Goal: Task Accomplishment & Management: Complete application form

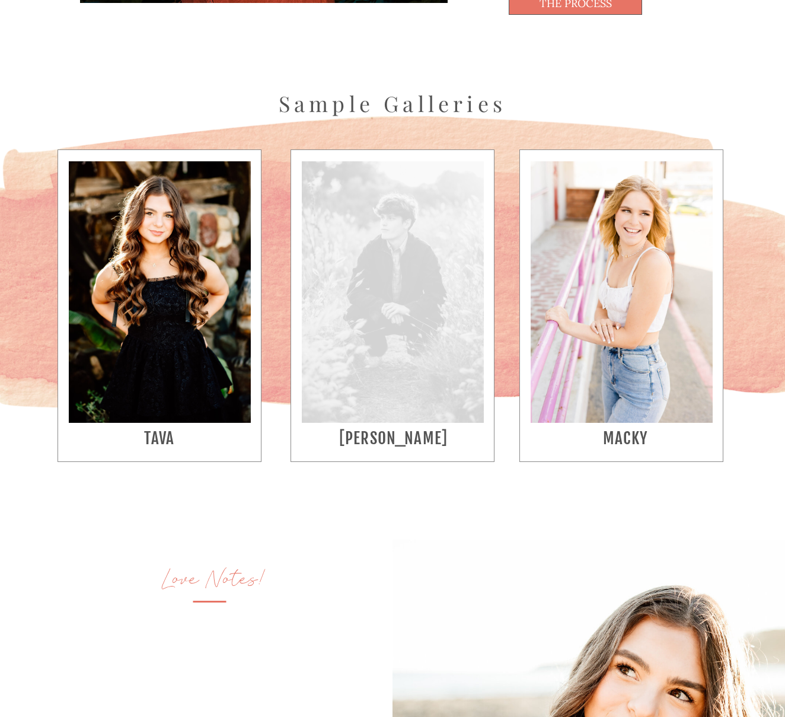
scroll to position [2237, 0]
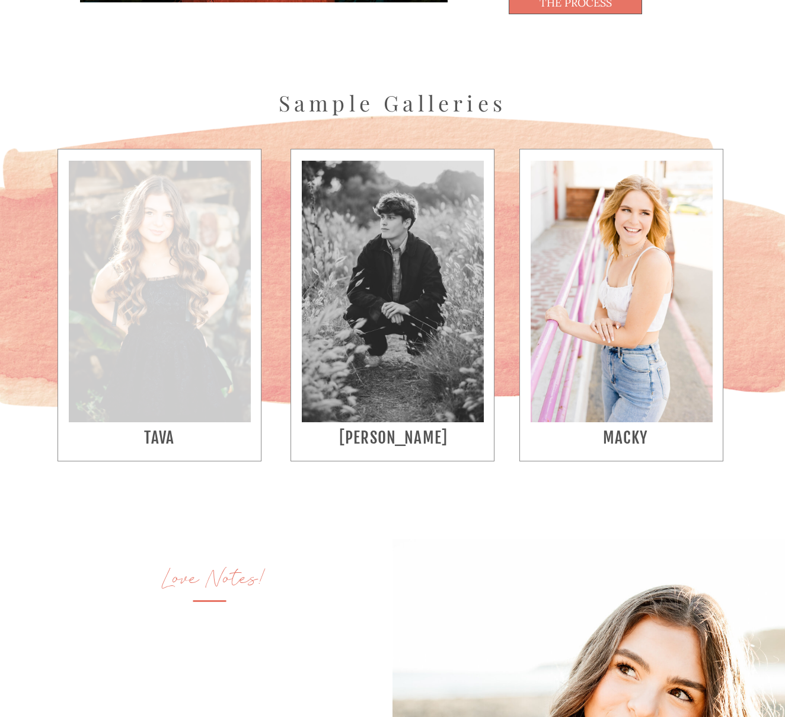
click at [202, 356] on div at bounding box center [160, 291] width 182 height 261
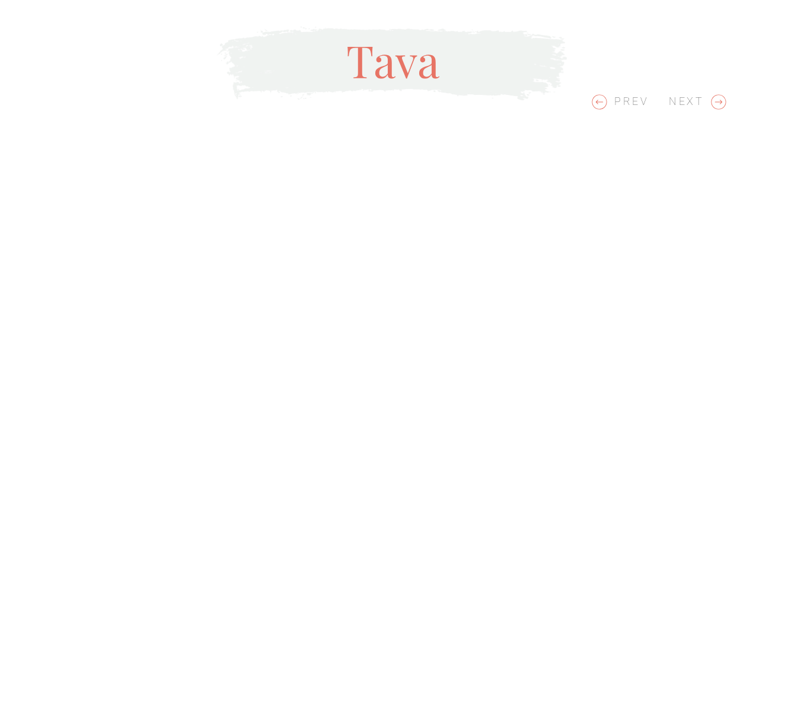
scroll to position [2776, 0]
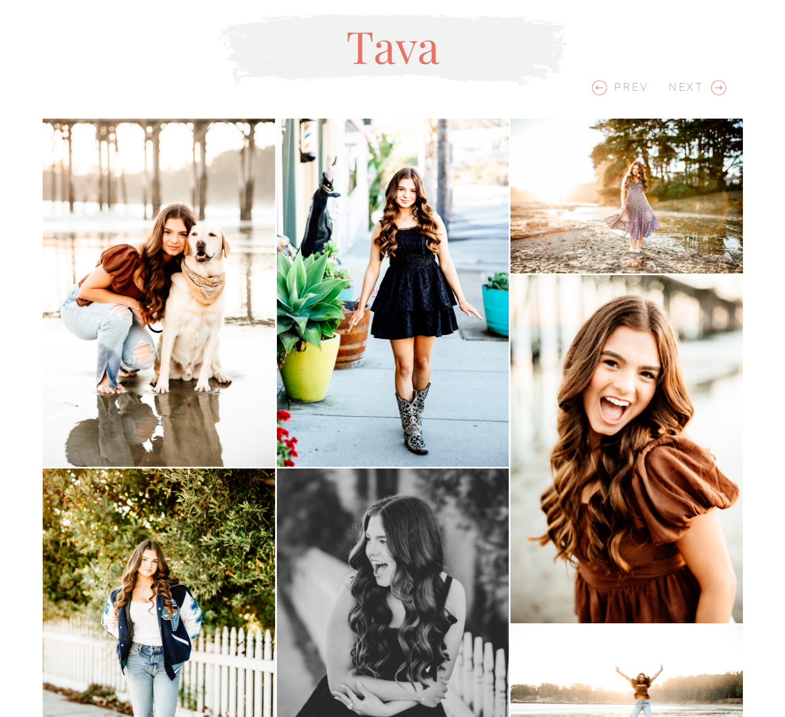
click at [718, 90] on icon at bounding box center [719, 88] width 18 height 18
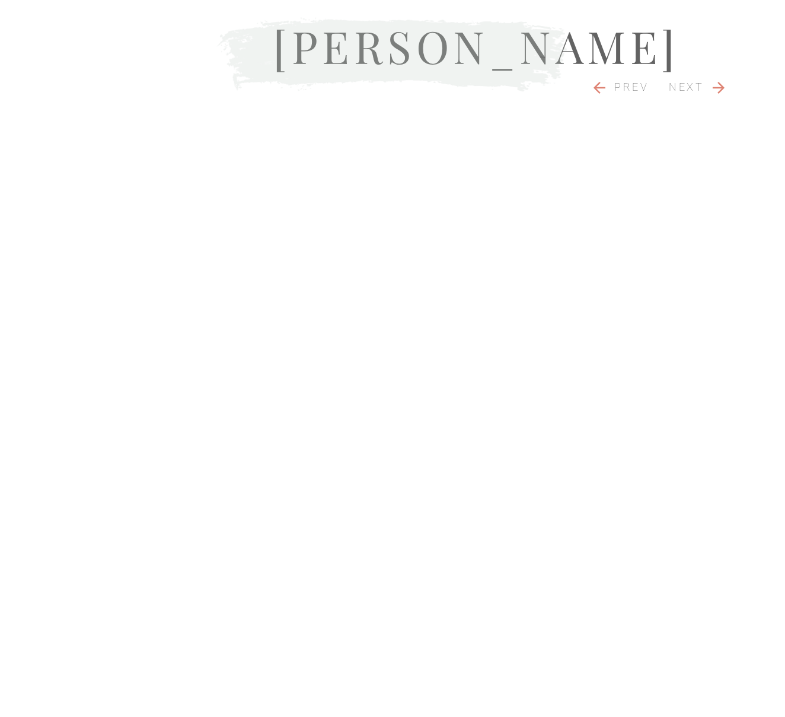
click at [718, 90] on icon at bounding box center [719, 88] width 18 height 18
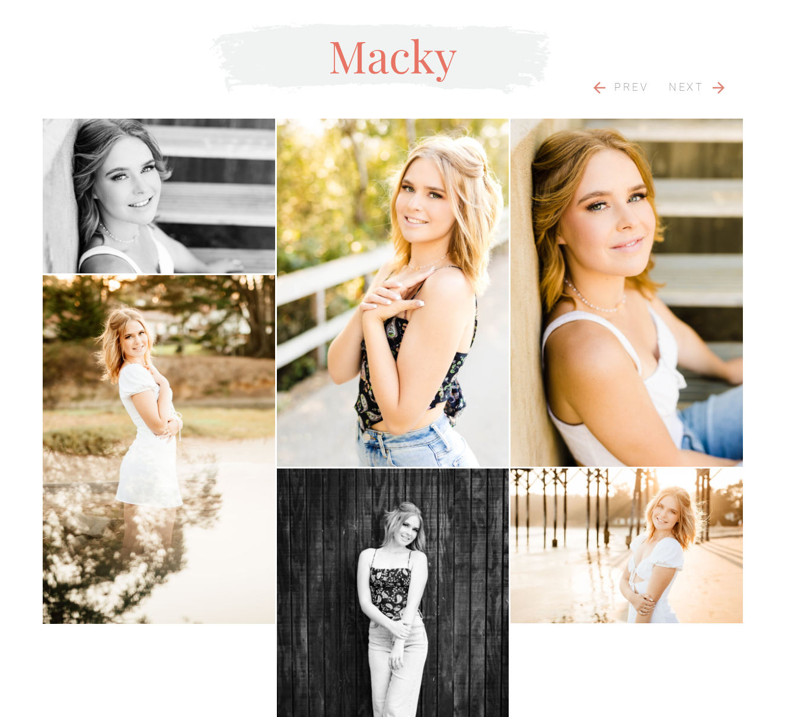
click at [723, 91] on icon at bounding box center [719, 88] width 18 height 18
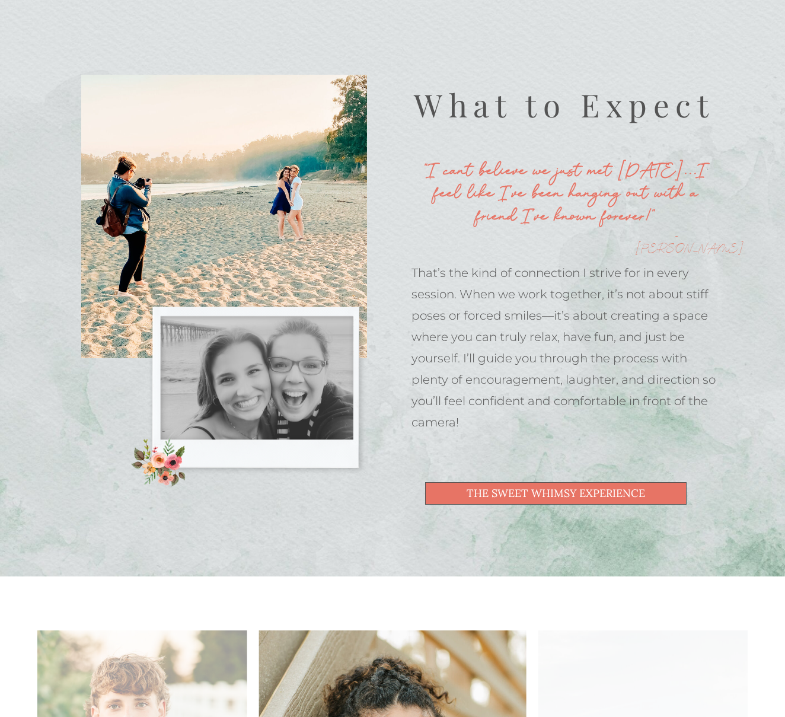
scroll to position [624, 0]
click at [605, 491] on span "the Sweet Whimsy Experience" at bounding box center [556, 494] width 178 height 11
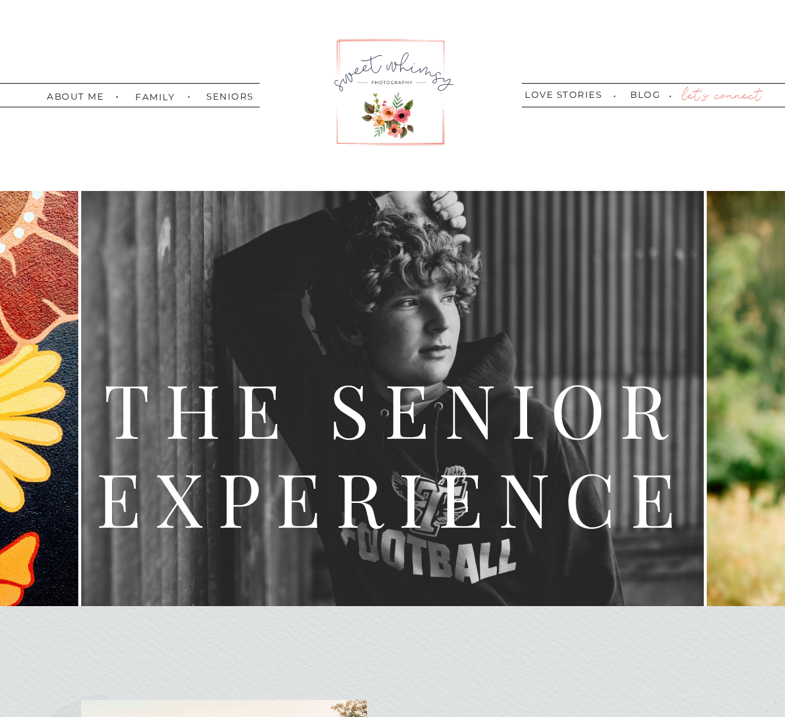
scroll to position [0, 0]
click at [83, 99] on nav "about me" at bounding box center [75, 96] width 57 height 8
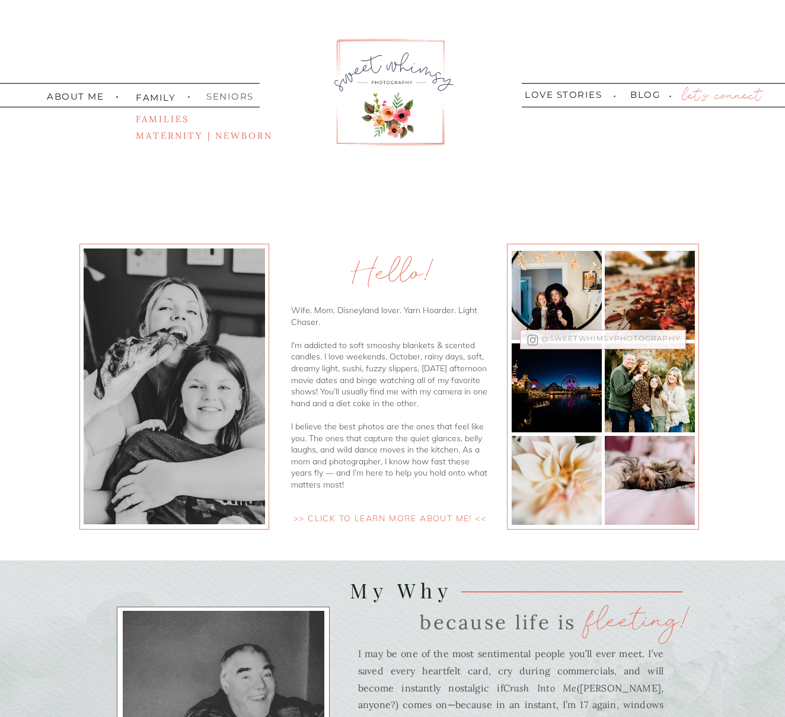
click at [232, 98] on nav "seniors" at bounding box center [227, 96] width 42 height 8
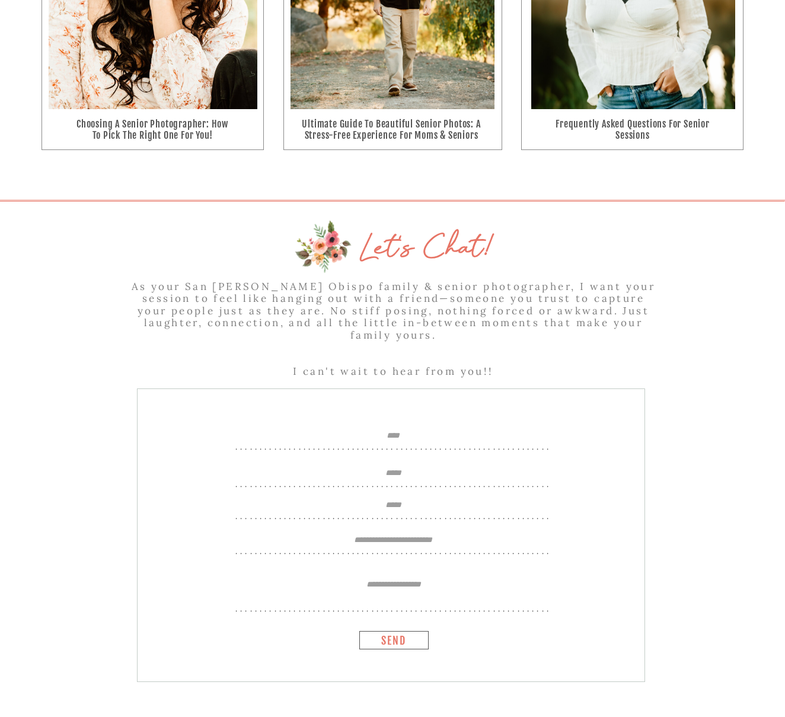
scroll to position [4745, 0]
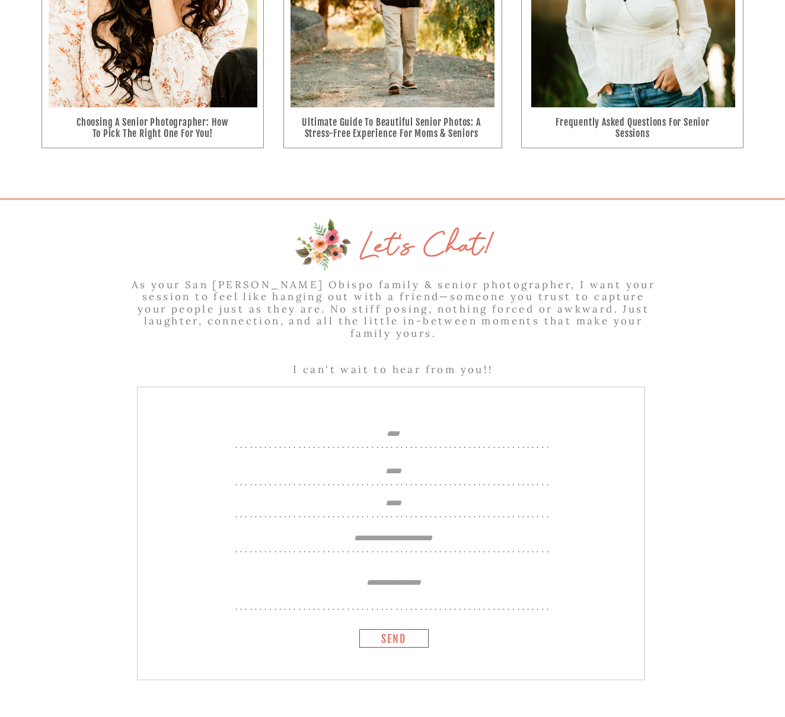
drag, startPoint x: 350, startPoint y: 417, endPoint x: 366, endPoint y: 432, distance: 22.2
click at [350, 417] on div at bounding box center [391, 533] width 508 height 293
click at [376, 435] on textarea at bounding box center [393, 437] width 394 height 17
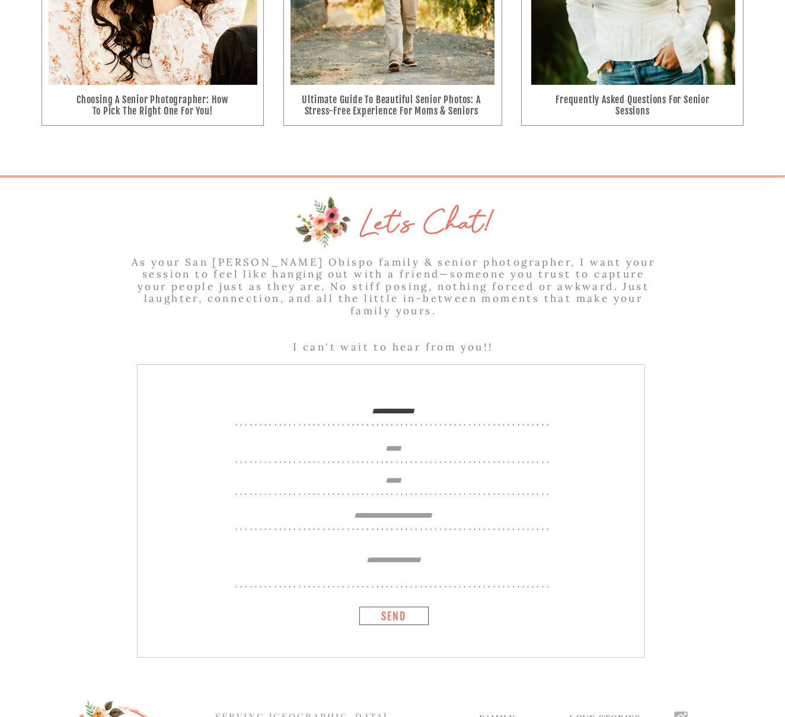
scroll to position [4768, 1]
type textarea "**********"
click at [414, 445] on textarea at bounding box center [393, 452] width 394 height 17
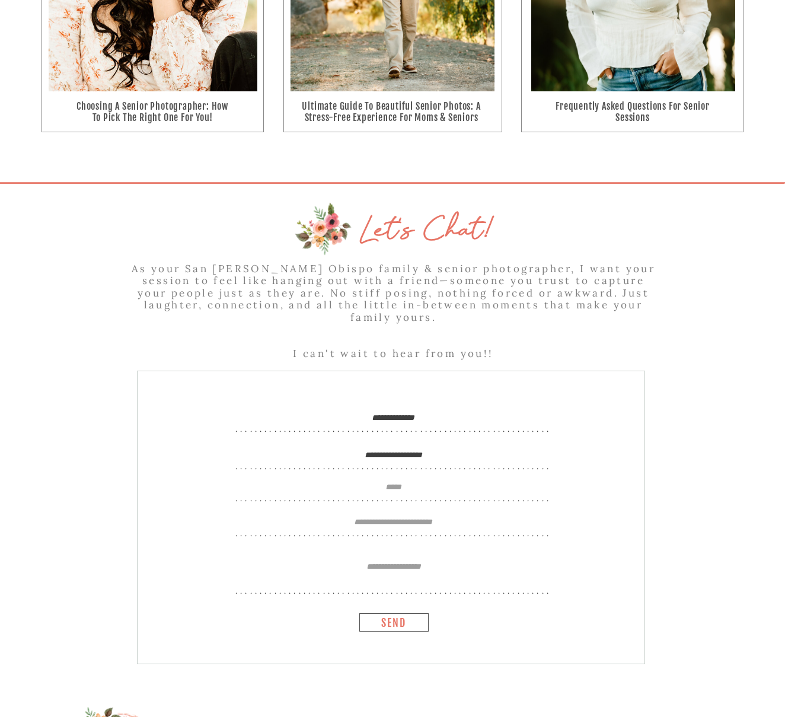
scroll to position [4763, 0]
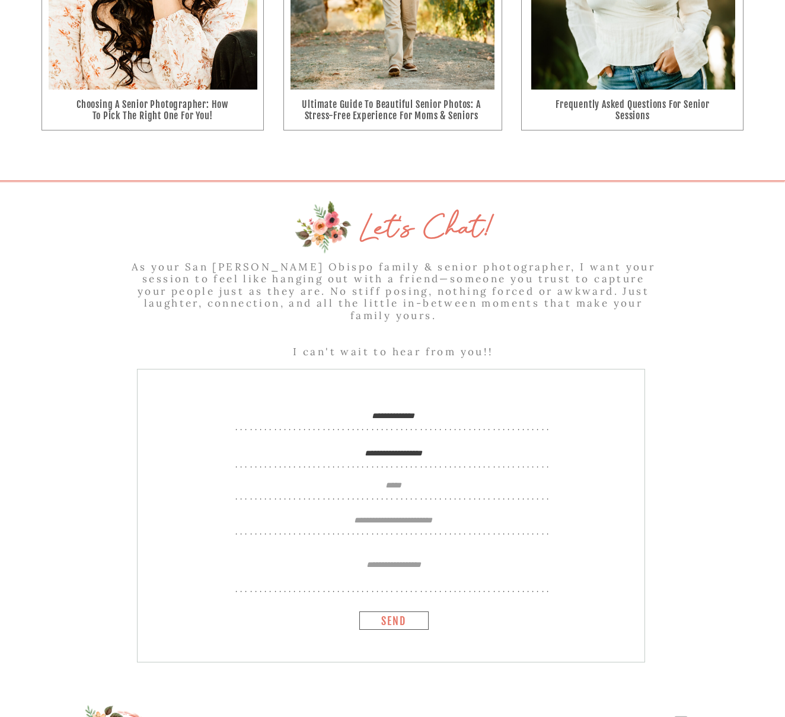
click at [346, 454] on textarea "**********" at bounding box center [393, 456] width 394 height 17
type textarea "**********"
click at [390, 487] on textarea at bounding box center [393, 488] width 394 height 17
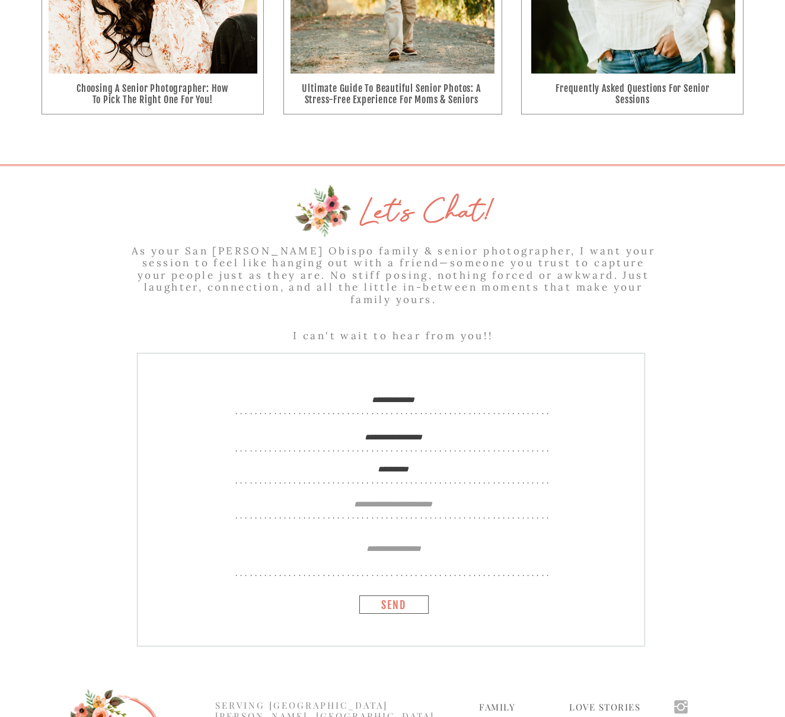
type textarea "**********"
drag, startPoint x: 415, startPoint y: 505, endPoint x: 449, endPoint y: 515, distance: 35.8
click at [416, 505] on div "**********" at bounding box center [393, 409] width 712 height 502
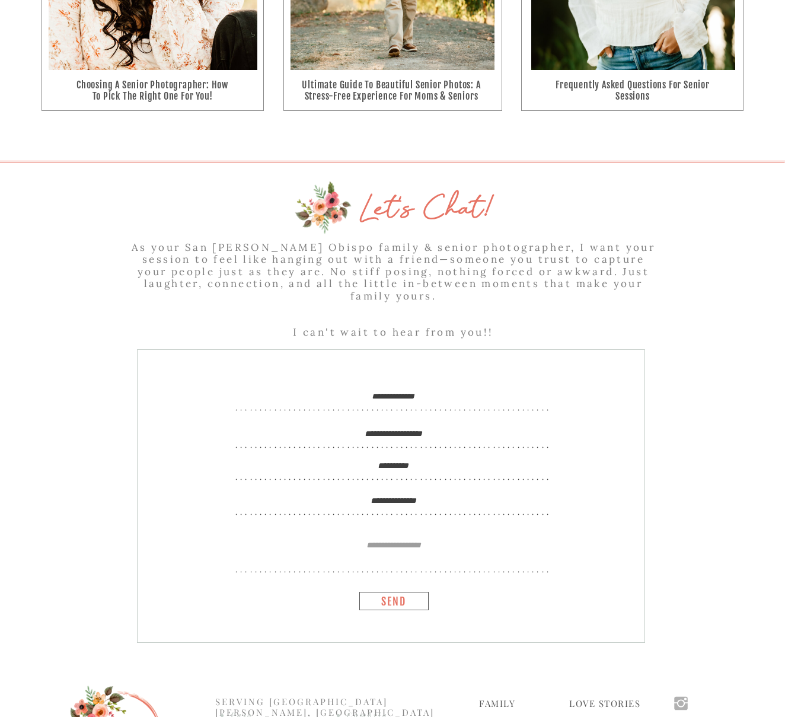
type textarea "**********"
click at [384, 545] on textarea at bounding box center [394, 550] width 394 height 20
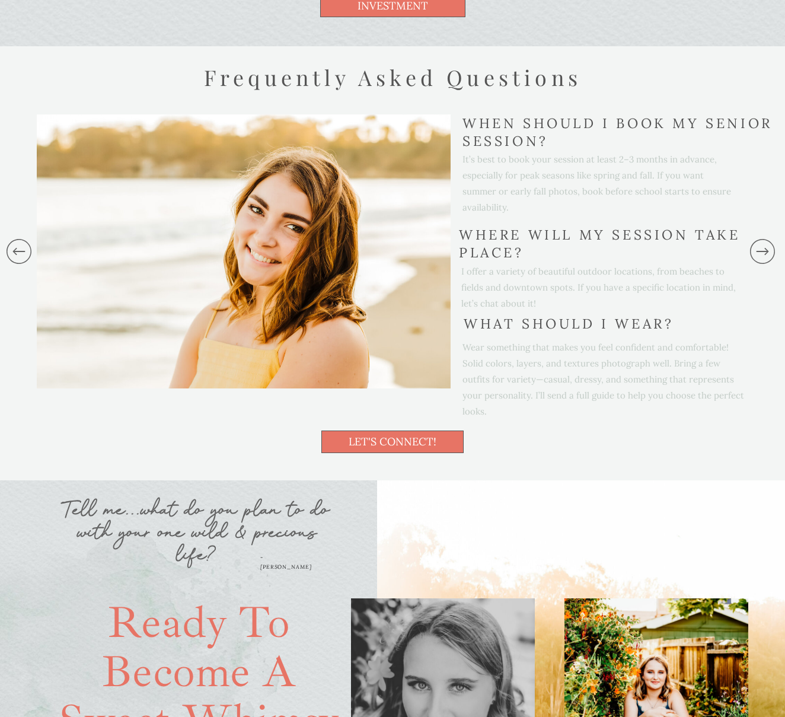
scroll to position [3517, 0]
click at [761, 256] on icon at bounding box center [763, 251] width 30 height 119
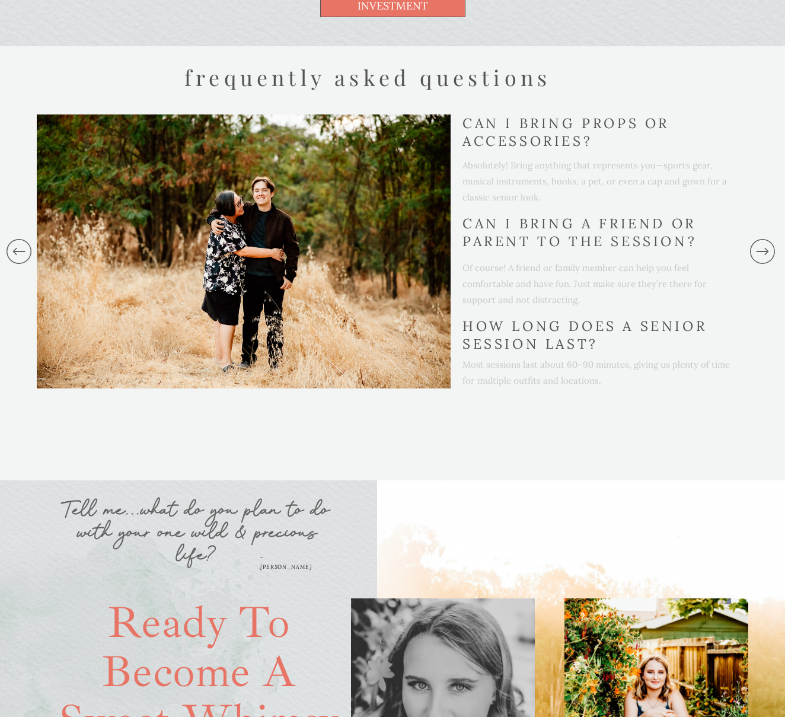
drag, startPoint x: 767, startPoint y: 252, endPoint x: 755, endPoint y: 288, distance: 38.1
click at [767, 252] on icon at bounding box center [763, 251] width 30 height 119
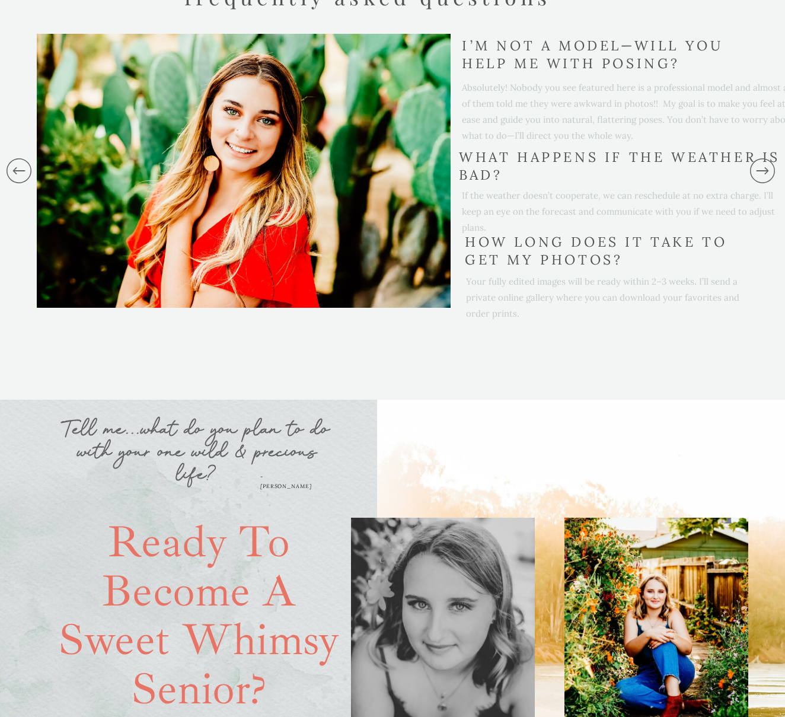
scroll to position [3600, 0]
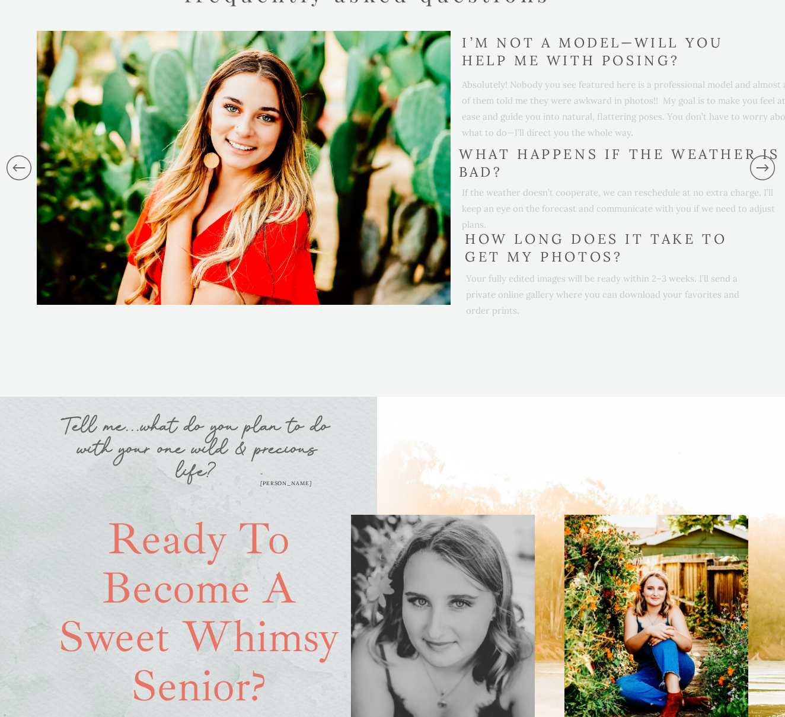
drag, startPoint x: 754, startPoint y: 170, endPoint x: 716, endPoint y: 209, distance: 54.5
click at [754, 170] on icon at bounding box center [763, 168] width 30 height 119
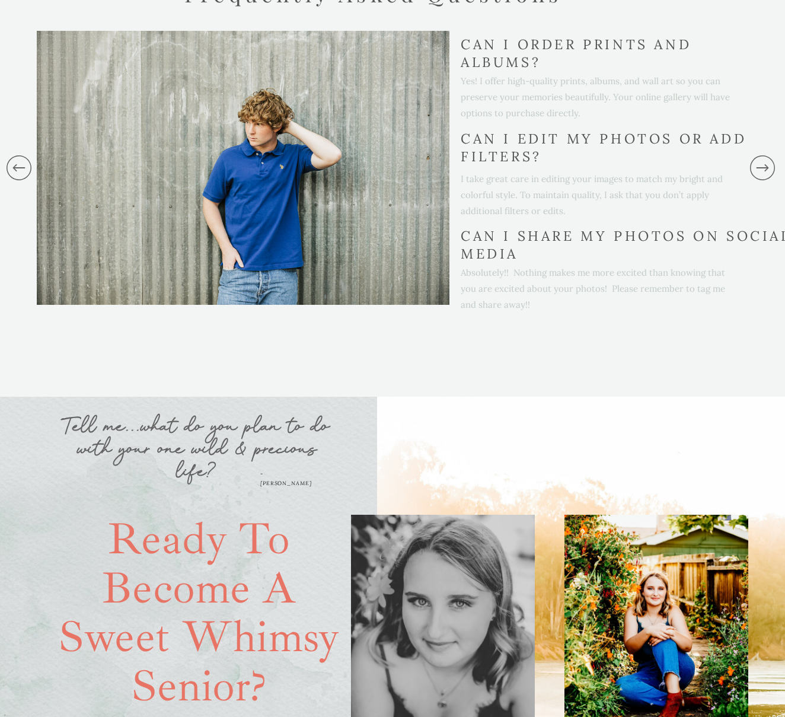
drag, startPoint x: 762, startPoint y: 169, endPoint x: 726, endPoint y: 213, distance: 56.9
click at [762, 169] on icon at bounding box center [763, 168] width 30 height 119
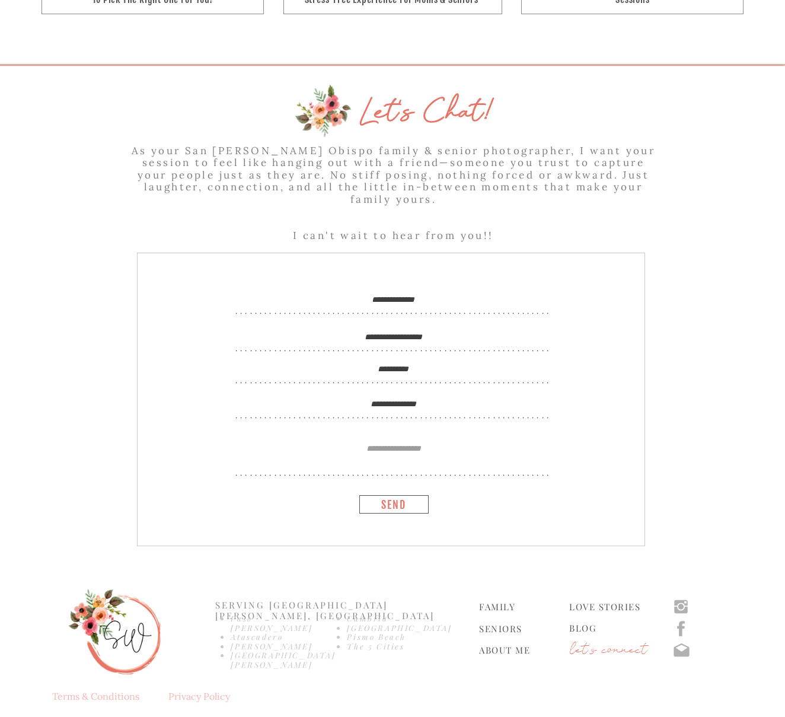
scroll to position [4879, 0]
click at [379, 451] on textarea at bounding box center [394, 454] width 394 height 20
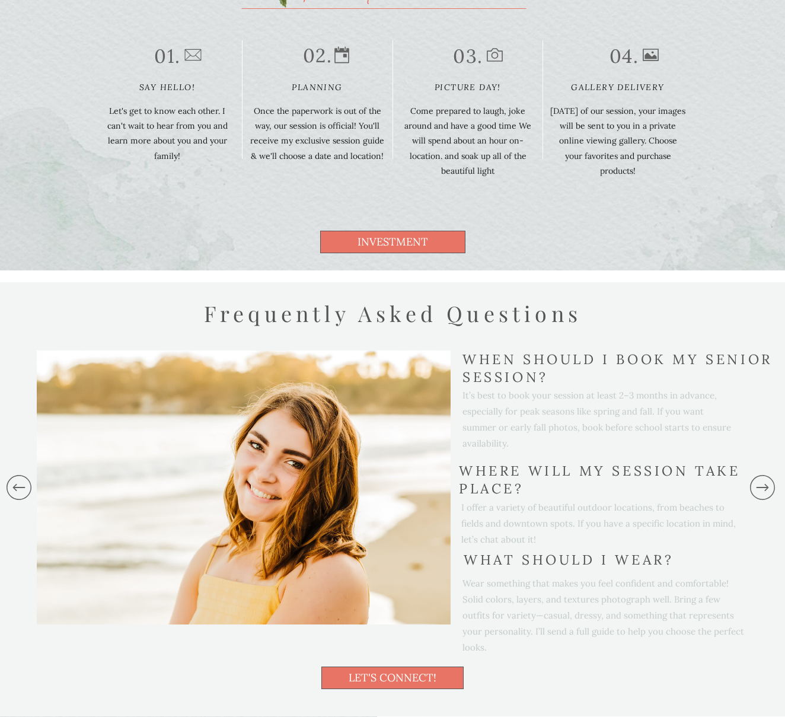
scroll to position [3278, 0]
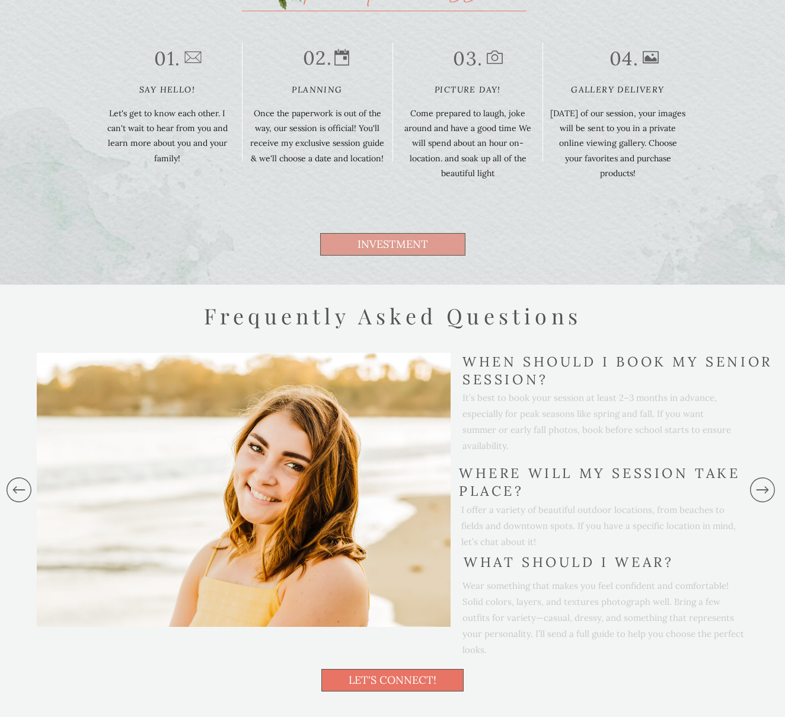
click at [395, 247] on span "investment" at bounding box center [393, 244] width 71 height 11
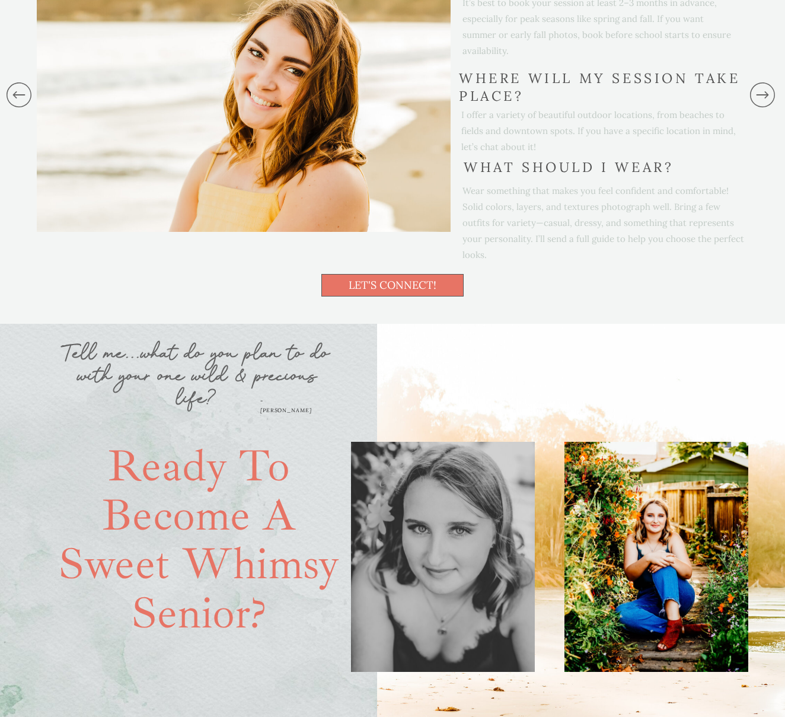
scroll to position [4265, 0]
click at [764, 96] on icon at bounding box center [763, 94] width 30 height 119
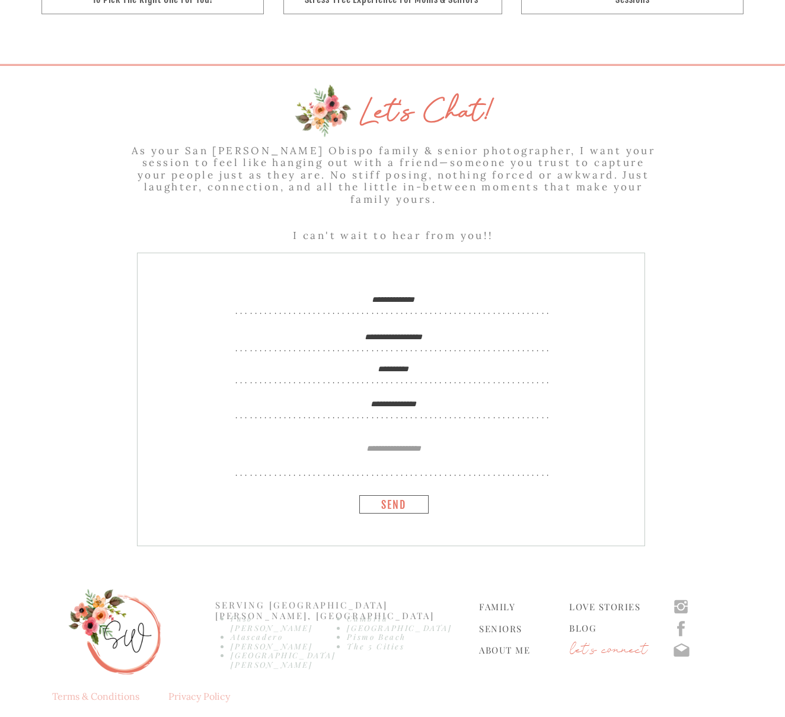
scroll to position [5470, 0]
click at [379, 457] on textarea at bounding box center [394, 454] width 394 height 20
type textarea "*"
drag, startPoint x: 336, startPoint y: 449, endPoint x: 340, endPoint y: 461, distance: 13.3
click at [336, 450] on textarea "**********" at bounding box center [394, 454] width 394 height 20
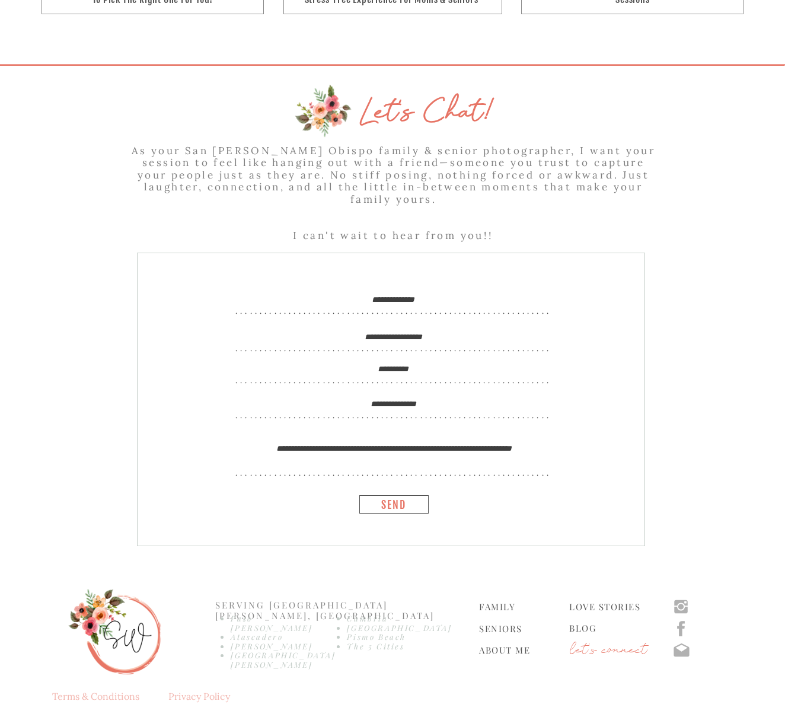
drag, startPoint x: 502, startPoint y: 449, endPoint x: 508, endPoint y: 454, distance: 8.0
click at [508, 454] on textarea "**********" at bounding box center [394, 454] width 394 height 20
type textarea "**********"
drag, startPoint x: 410, startPoint y: 507, endPoint x: 429, endPoint y: 510, distance: 19.2
click at [410, 507] on nav "SEND" at bounding box center [394, 503] width 40 height 9
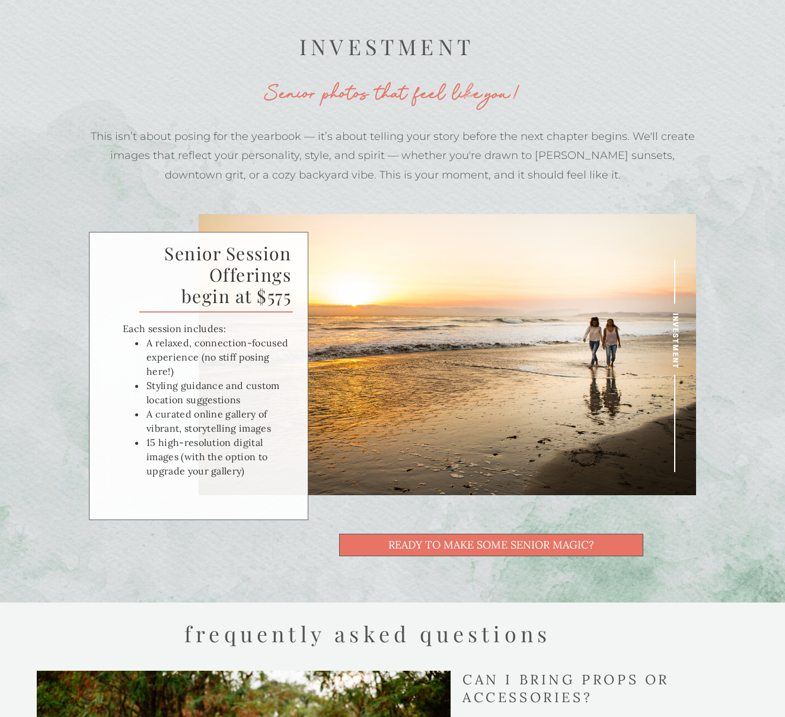
scroll to position [3551, 0]
